Goal: Information Seeking & Learning: Learn about a topic

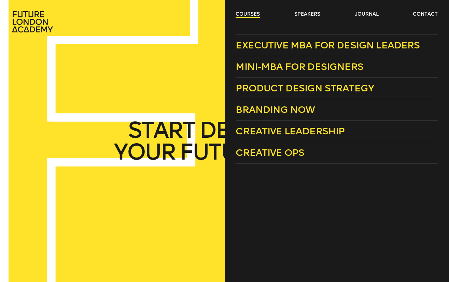
click at [254, 17] on link "courses" at bounding box center [248, 14] width 24 height 7
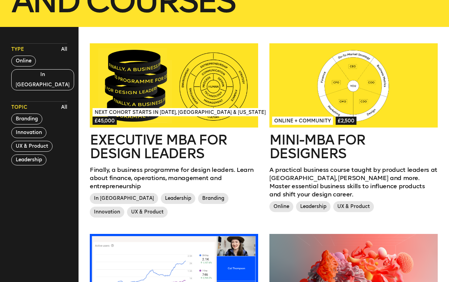
scroll to position [170, 0]
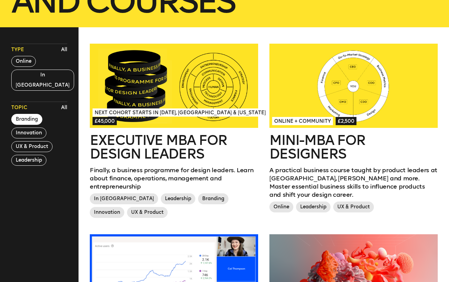
click at [31, 114] on button "Branding" at bounding box center [26, 119] width 31 height 11
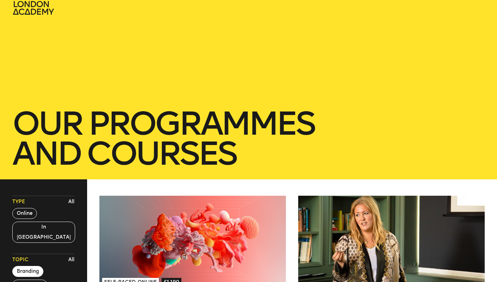
scroll to position [0, 0]
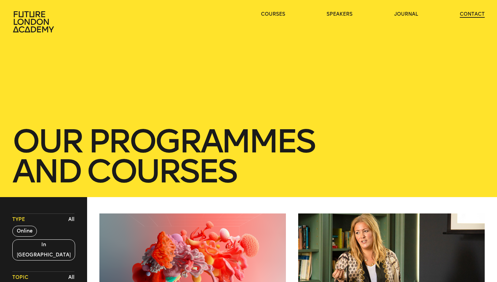
click at [449, 17] on link "contact" at bounding box center [472, 14] width 25 height 7
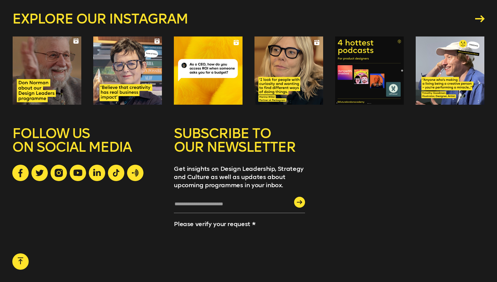
scroll to position [733, 0]
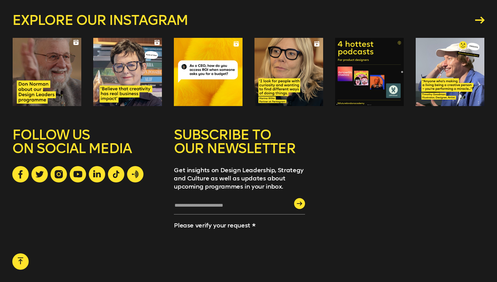
click at [277, 69] on div at bounding box center [288, 72] width 69 height 69
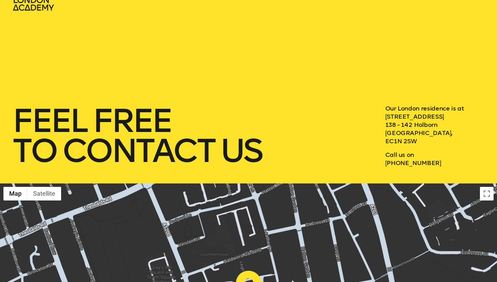
scroll to position [0, 0]
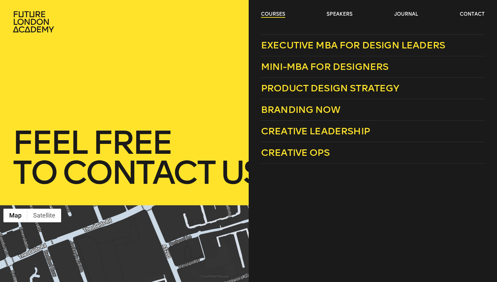
click at [276, 17] on link "courses" at bounding box center [273, 14] width 24 height 7
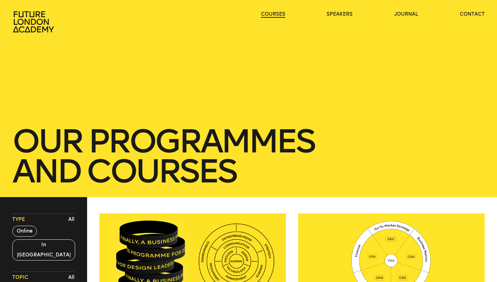
click at [277, 15] on link "courses" at bounding box center [273, 14] width 24 height 7
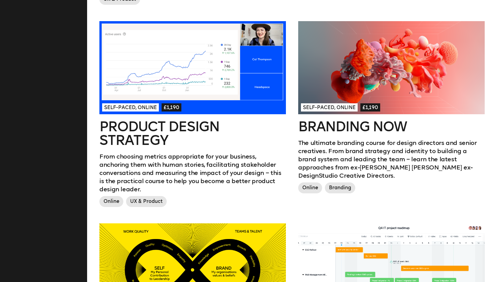
scroll to position [401, 0]
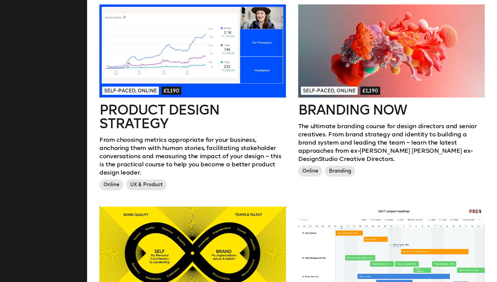
click at [352, 82] on div at bounding box center [391, 50] width 186 height 93
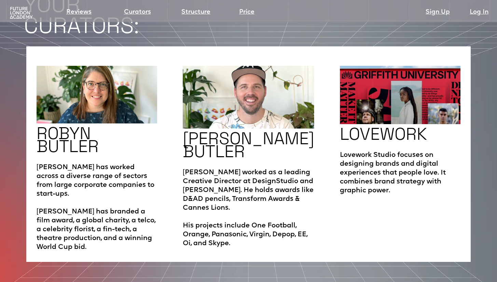
scroll to position [986, 0]
